Goal: Use online tool/utility: Utilize a website feature to perform a specific function

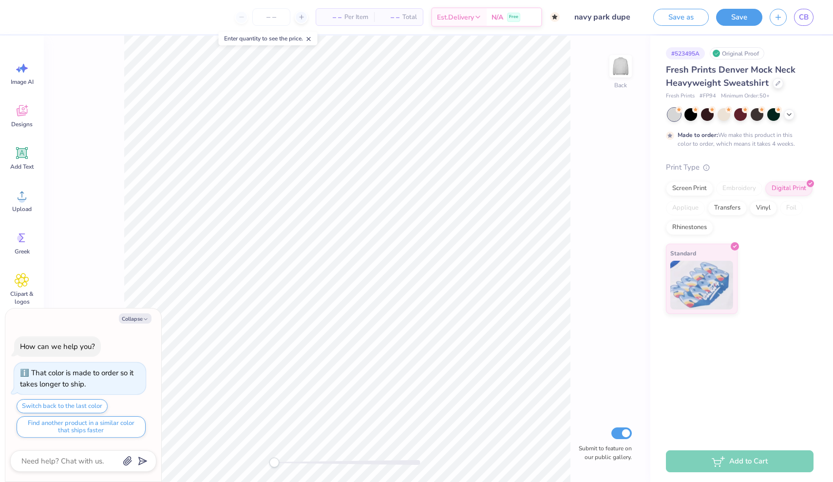
click at [730, 187] on div "Embroidery" at bounding box center [739, 188] width 46 height 15
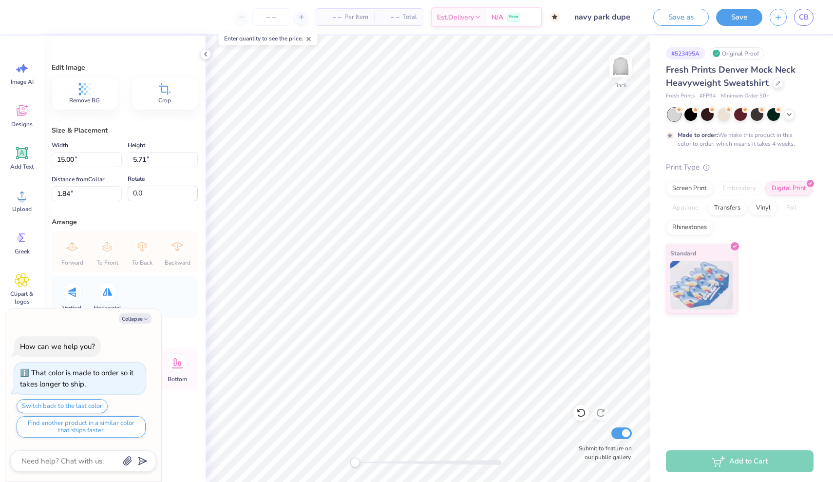
type textarea "x"
type input "13.01"
type input "4.95"
type textarea "x"
type input "10.59"
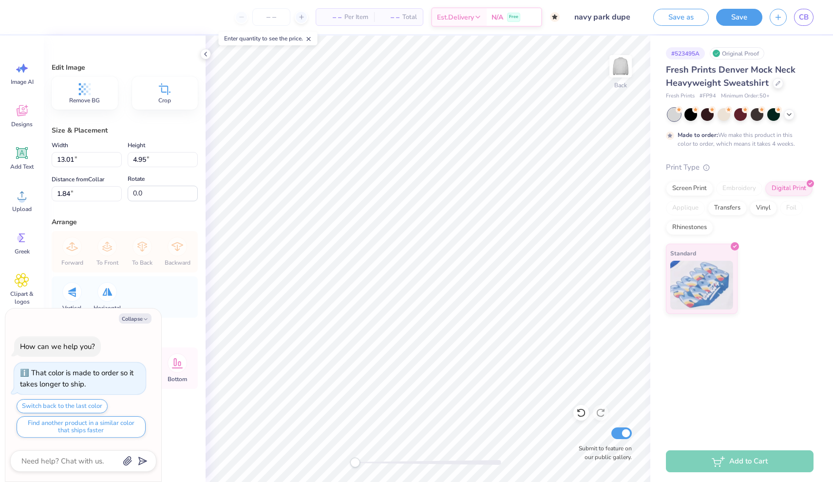
type input "4.03"
type input "2.01"
type textarea "x"
type input "11.44"
type input "4.35"
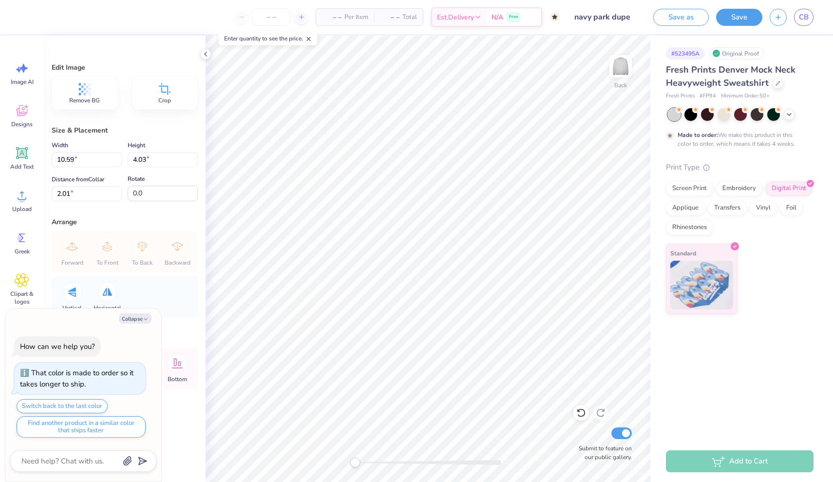
type input "2.71"
type textarea "x"
type input "12.00"
type input "4.56"
type input "2.67"
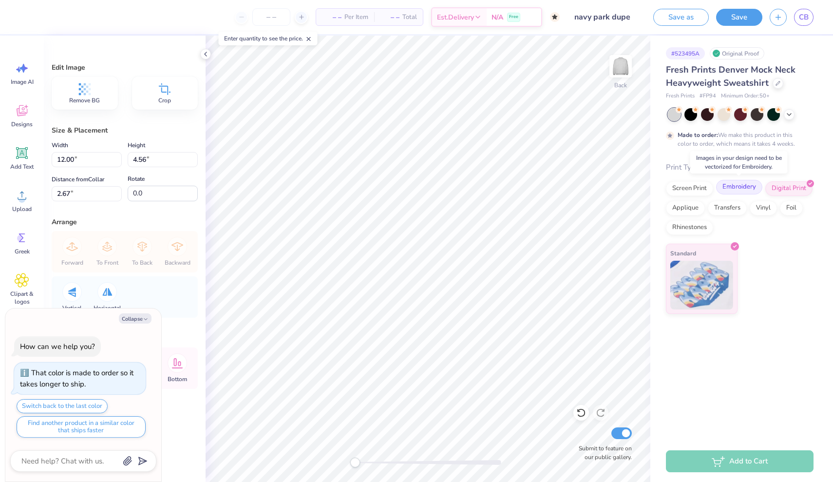
click at [728, 187] on div "Embroidery" at bounding box center [739, 187] width 46 height 15
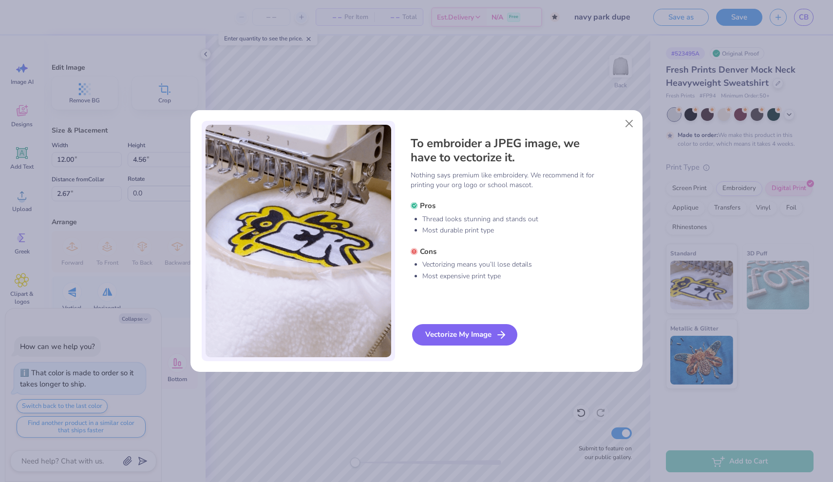
click at [484, 333] on div "Vectorize My Image" at bounding box center [464, 334] width 105 height 21
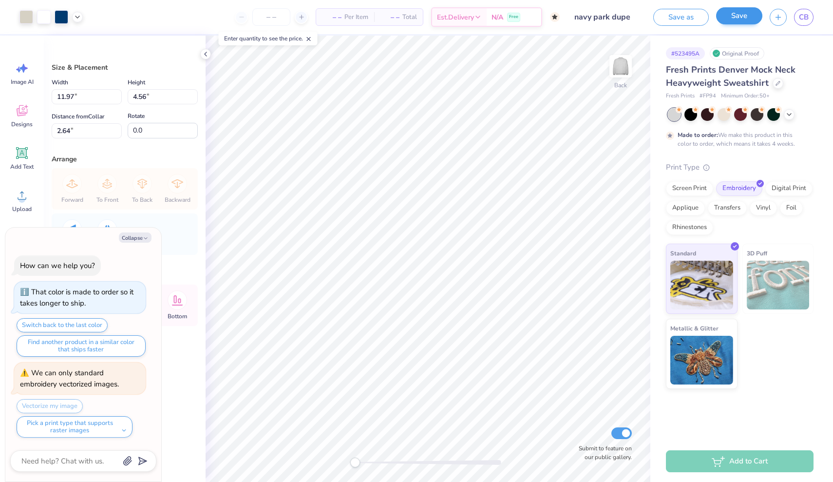
click at [745, 17] on button "Save" at bounding box center [739, 15] width 46 height 17
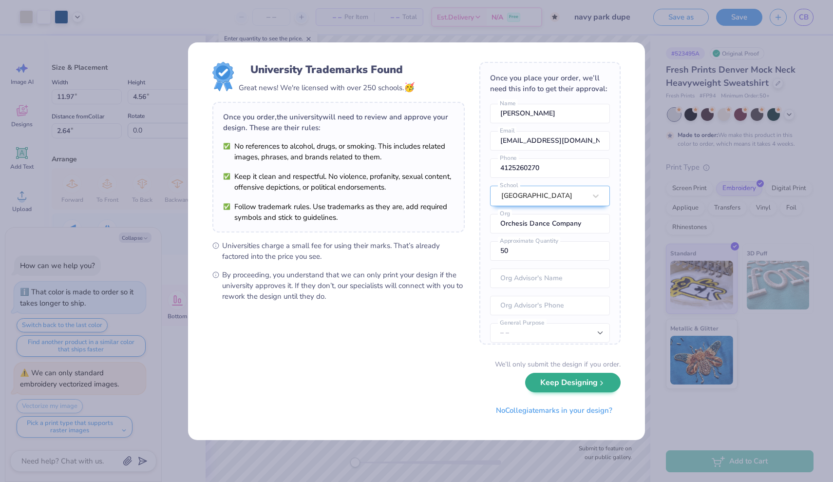
click at [587, 389] on button "Keep Designing" at bounding box center [572, 383] width 95 height 20
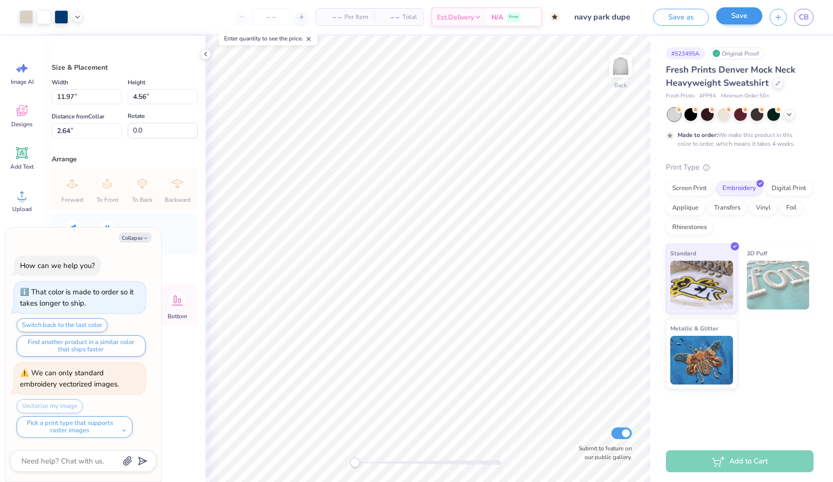
click at [745, 12] on button "Save" at bounding box center [739, 15] width 46 height 17
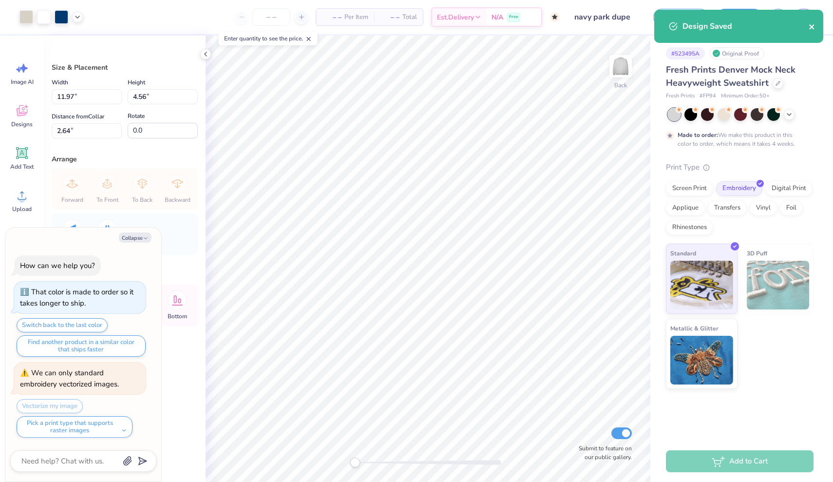
click at [813, 24] on icon "close" at bounding box center [811, 27] width 7 height 8
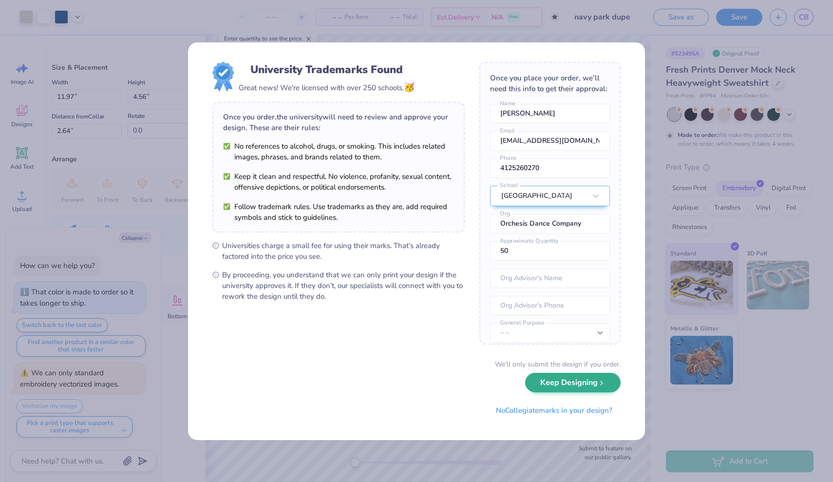
click at [560, 390] on button "Keep Designing" at bounding box center [572, 383] width 95 height 20
type textarea "x"
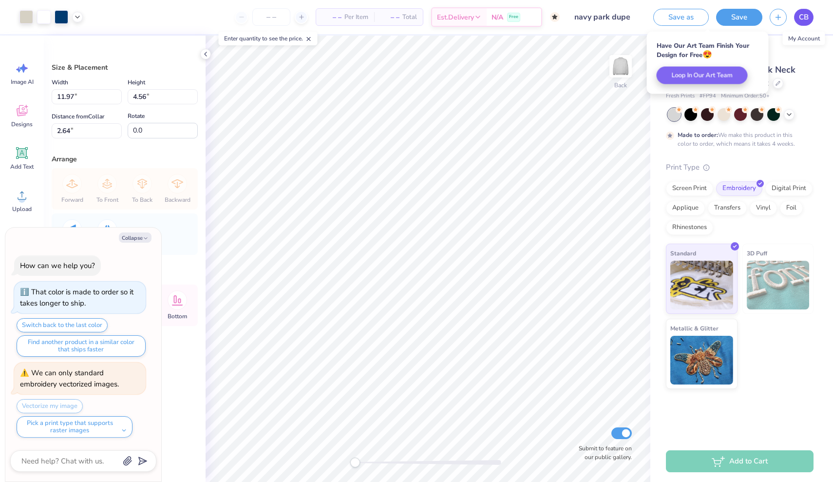
click at [800, 17] on span "CB" at bounding box center [804, 17] width 10 height 11
